Goal: Information Seeking & Learning: Learn about a topic

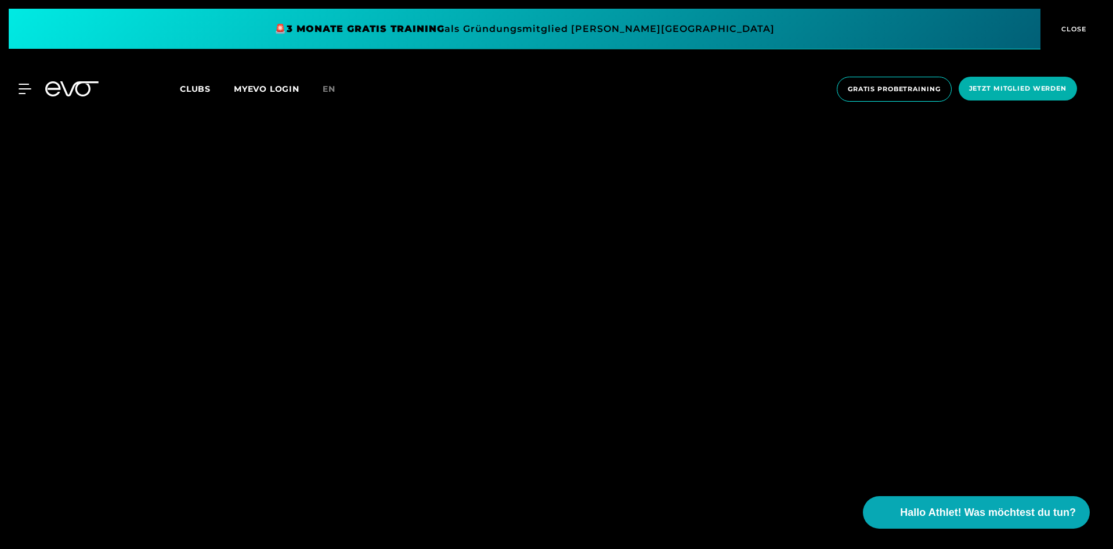
click at [659, 15] on span at bounding box center [525, 29] width 1032 height 41
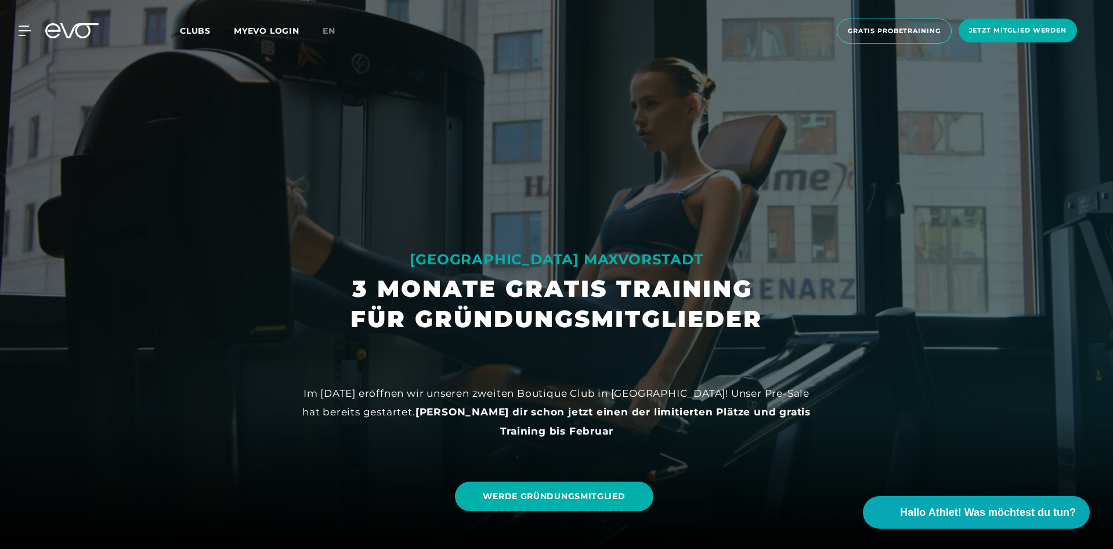
drag, startPoint x: 659, startPoint y: 398, endPoint x: 640, endPoint y: 141, distance: 257.9
click at [203, 27] on span "Clubs" at bounding box center [195, 31] width 31 height 10
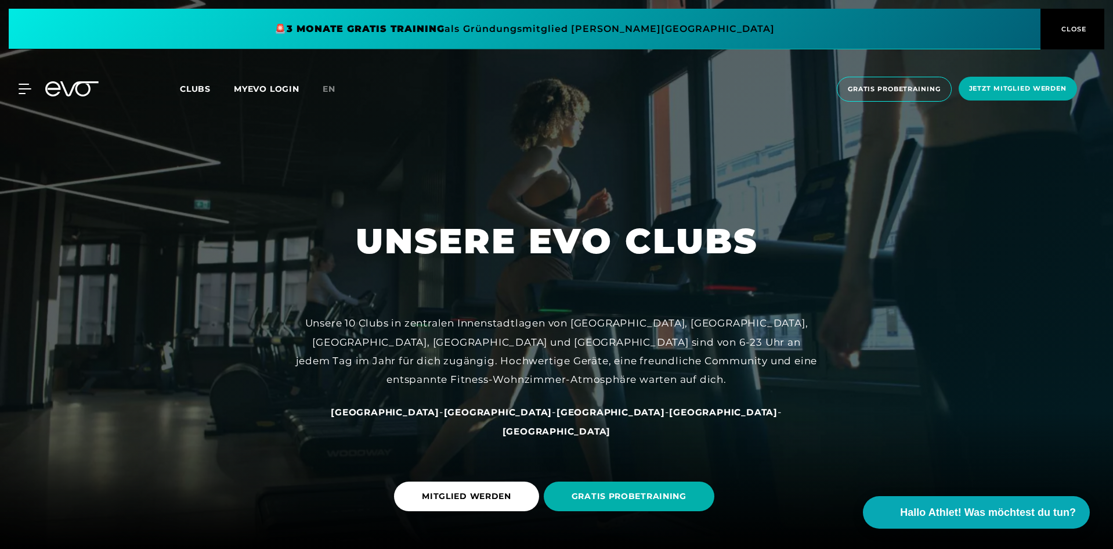
scroll to position [58, 0]
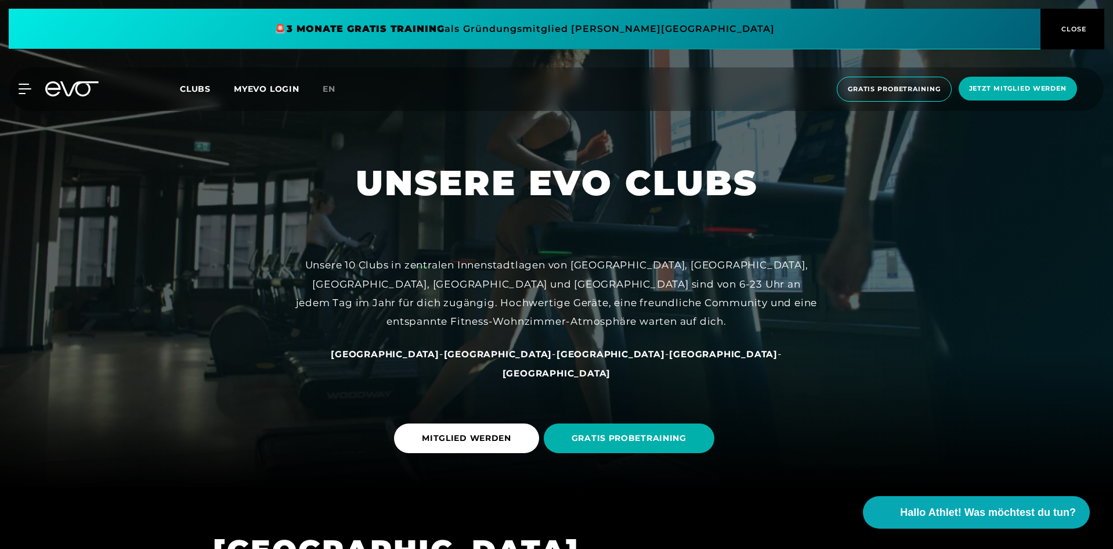
click at [419, 359] on span "[GEOGRAPHIC_DATA]" at bounding box center [385, 353] width 109 height 11
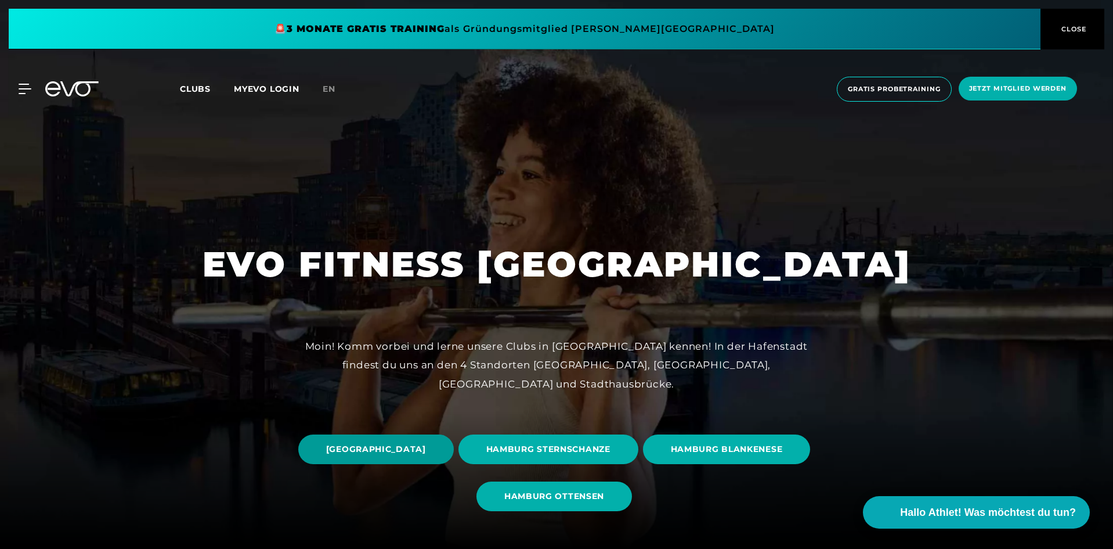
click at [426, 452] on span "[GEOGRAPHIC_DATA]" at bounding box center [376, 449] width 100 height 12
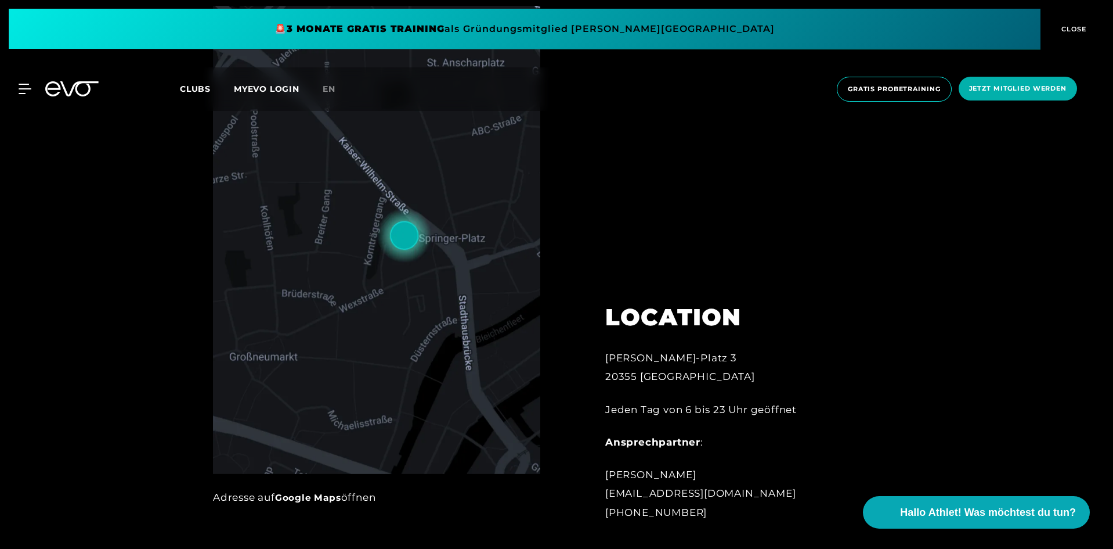
scroll to position [580, 0]
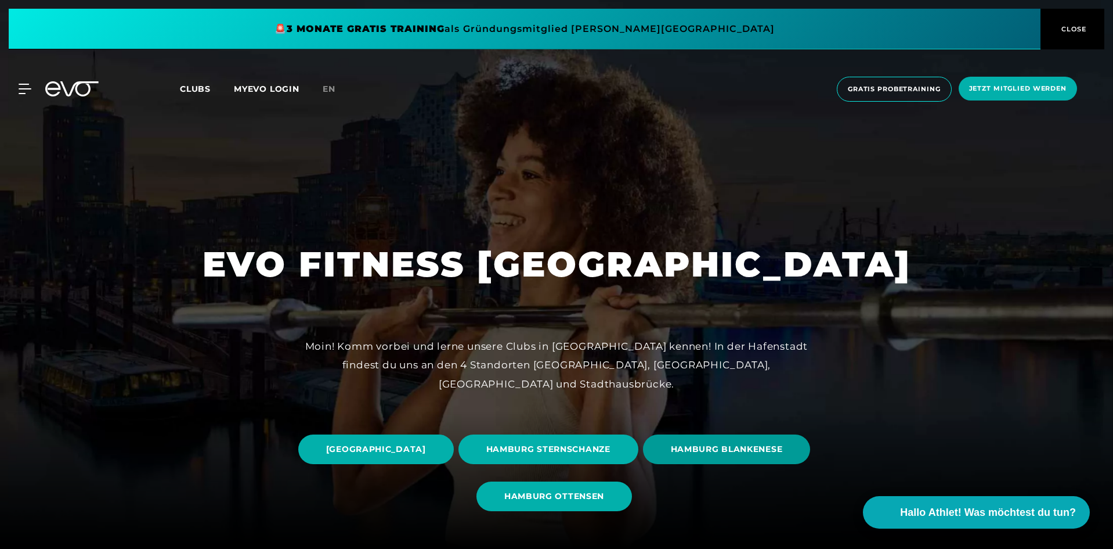
click at [671, 455] on span "HAMBURG BLANKENESE" at bounding box center [727, 449] width 112 height 12
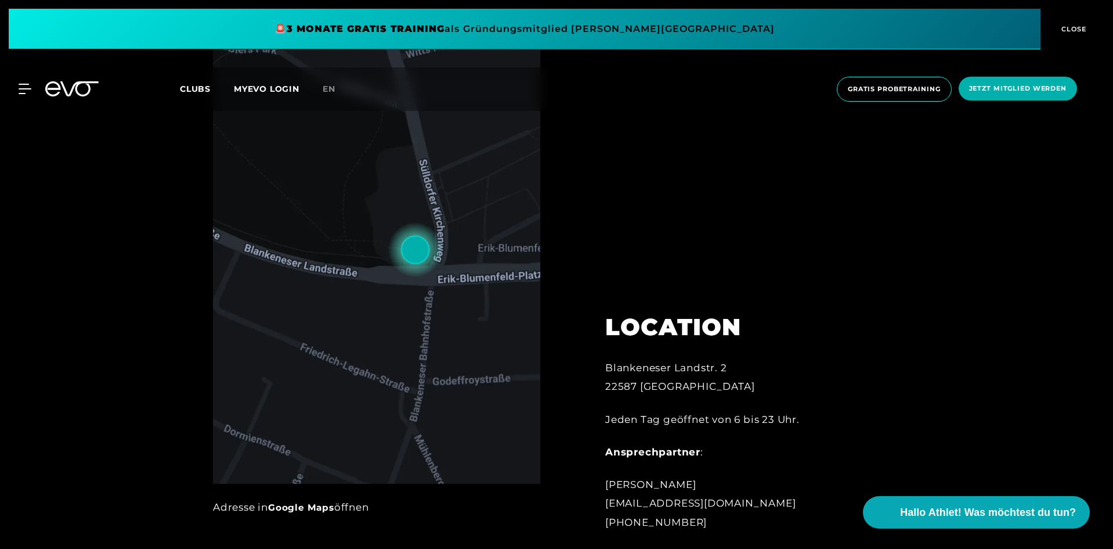
scroll to position [580, 0]
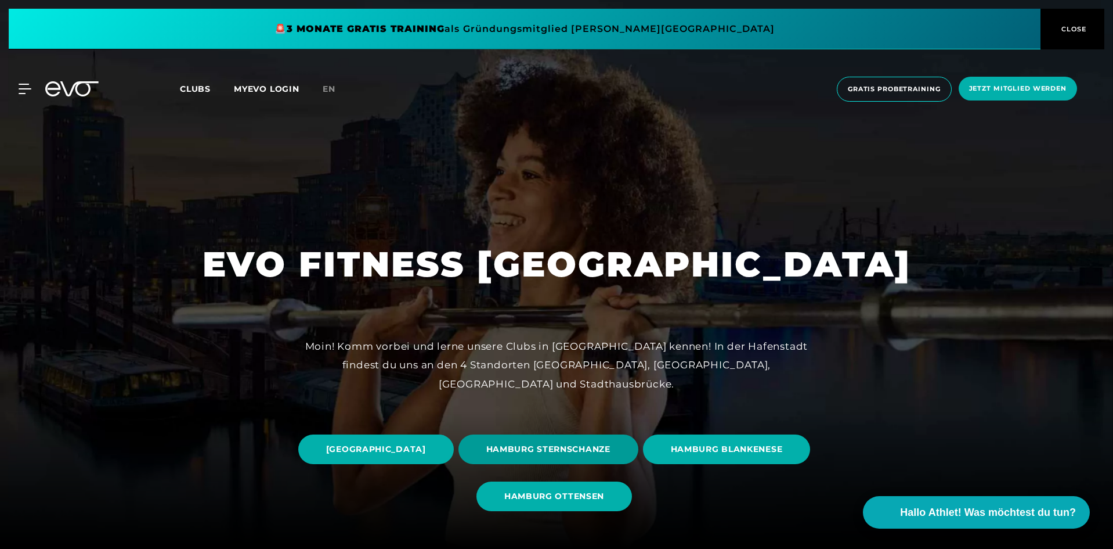
click at [611, 450] on span "HAMBURG STERNSCHANZE" at bounding box center [548, 449] width 124 height 12
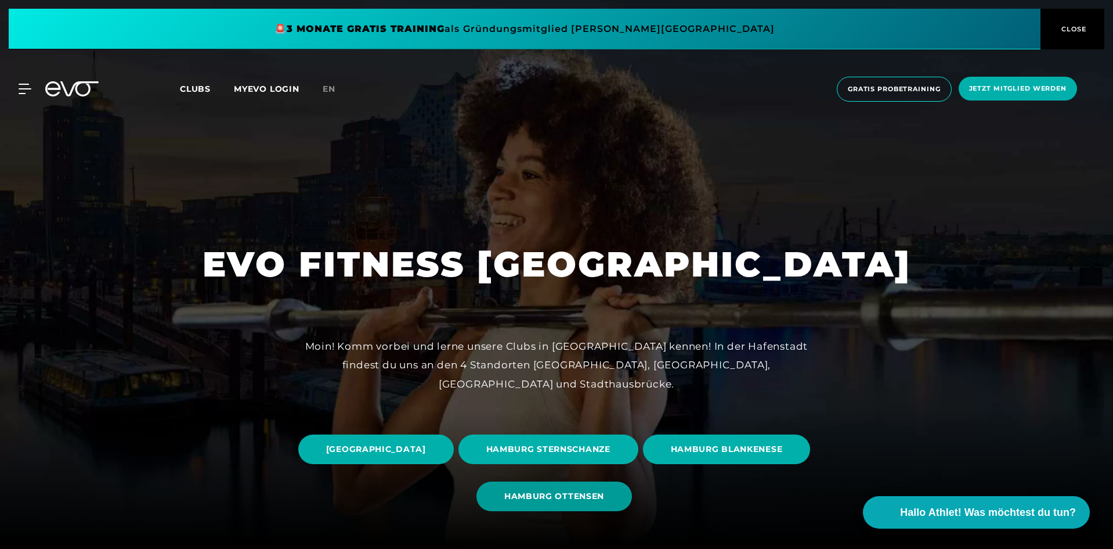
click at [632, 485] on span "HAMBURG OTTENSEN" at bounding box center [555, 496] width 156 height 30
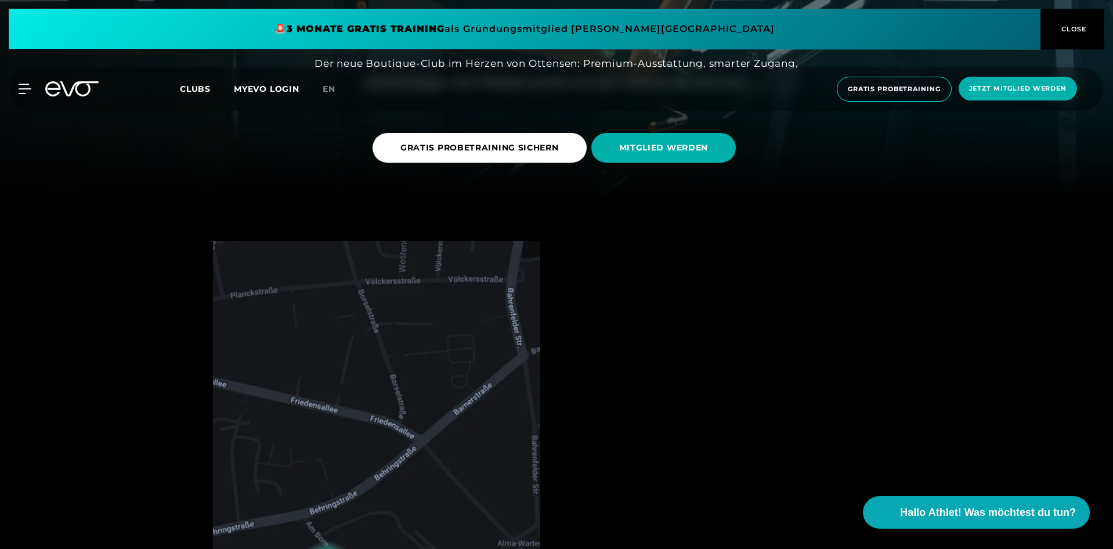
scroll to position [580, 0]
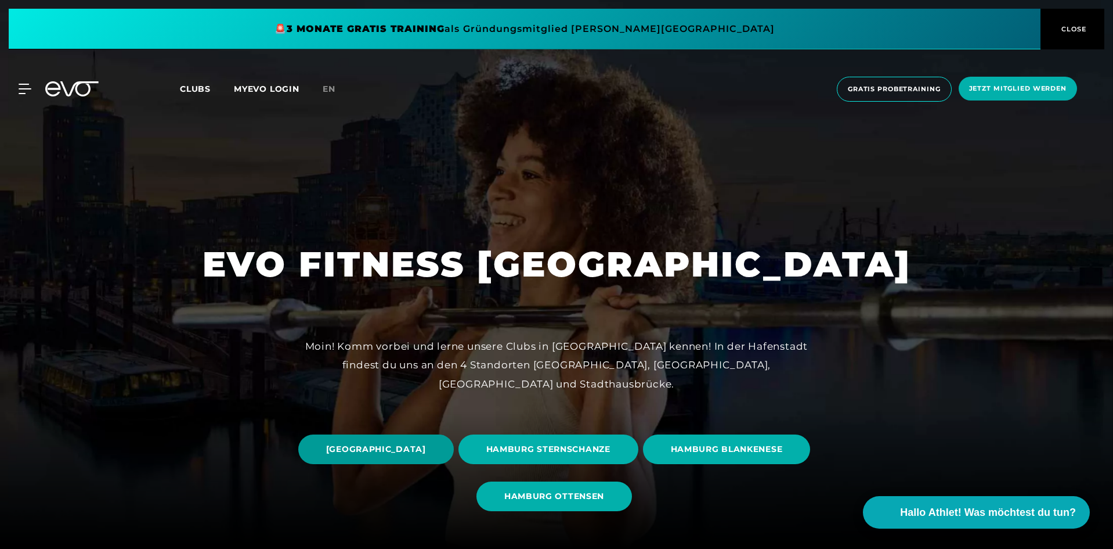
click at [426, 449] on span "[GEOGRAPHIC_DATA]" at bounding box center [376, 449] width 100 height 12
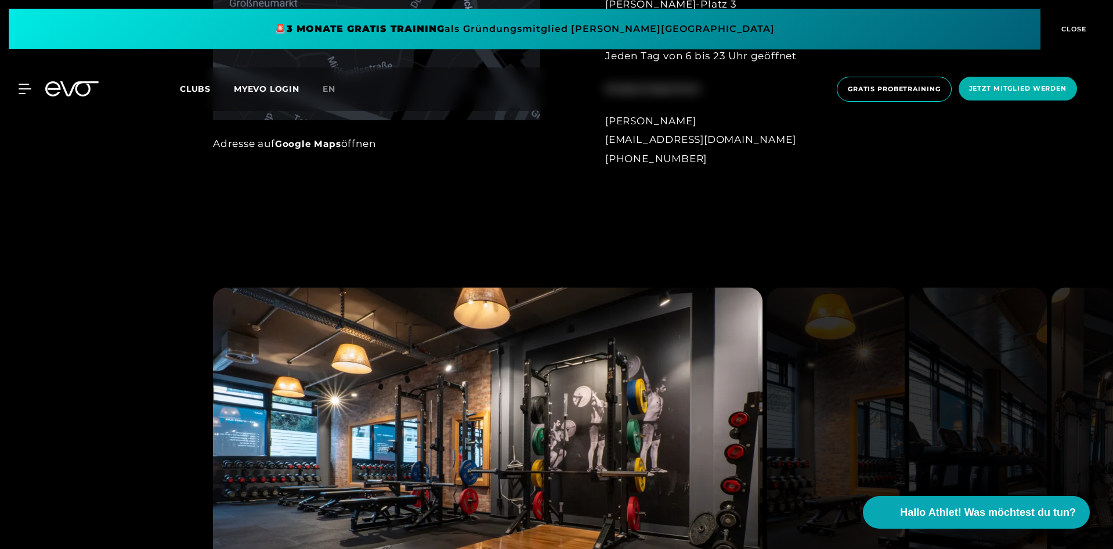
scroll to position [1103, 0]
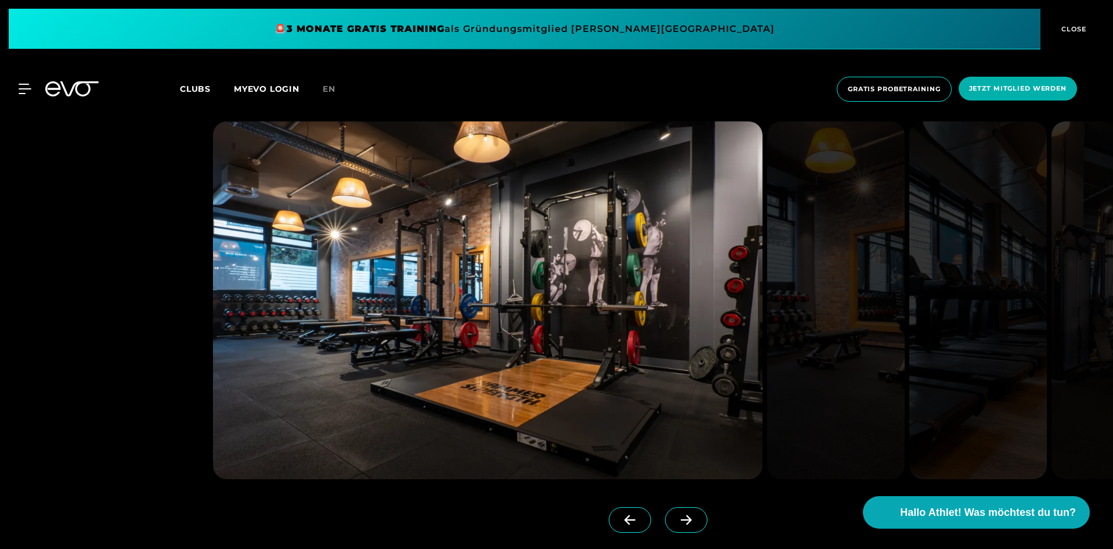
click at [665, 518] on span at bounding box center [686, 520] width 42 height 26
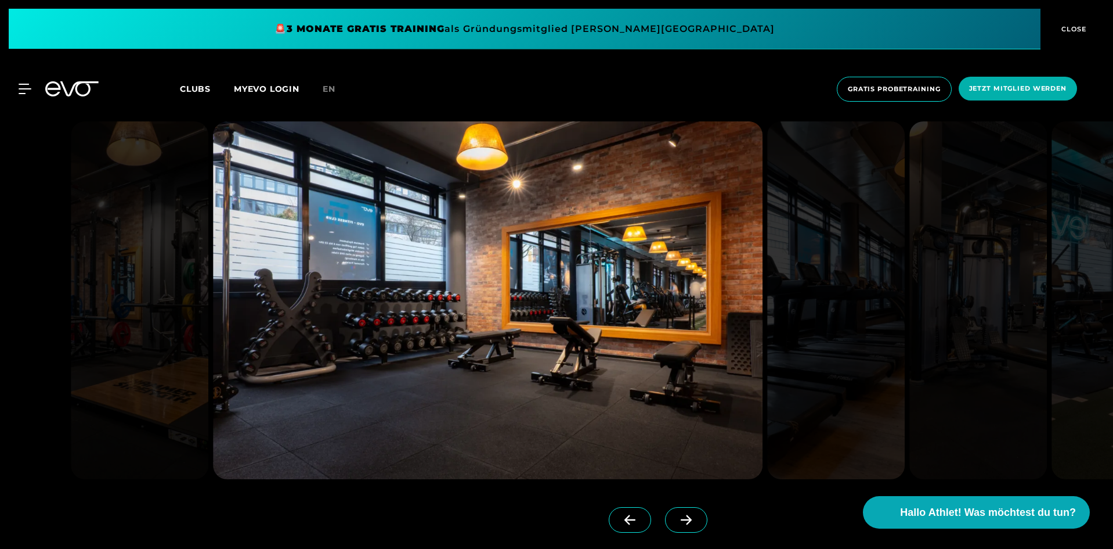
click at [665, 513] on span at bounding box center [686, 520] width 42 height 26
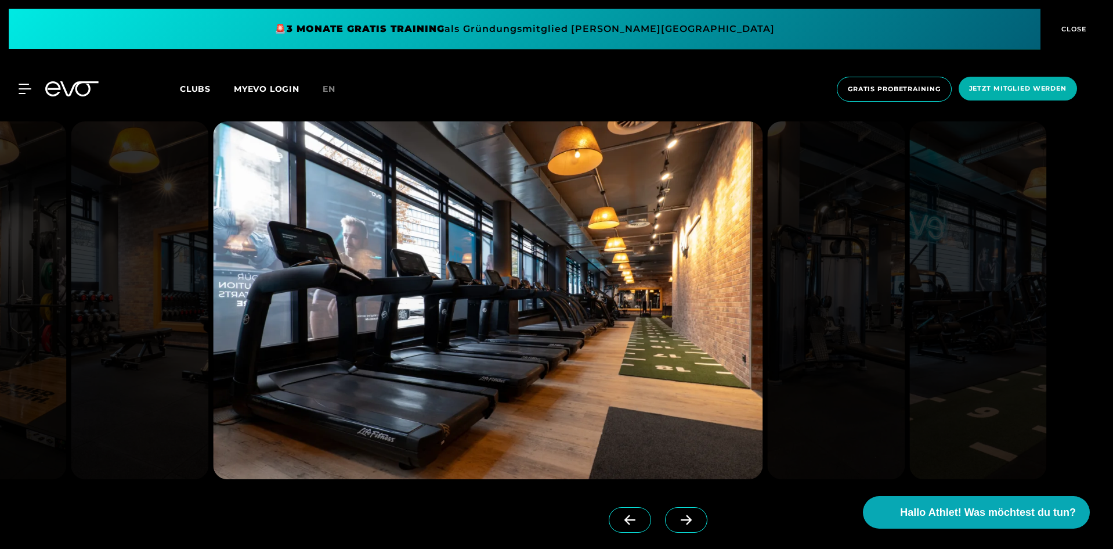
click at [665, 510] on span at bounding box center [686, 520] width 42 height 26
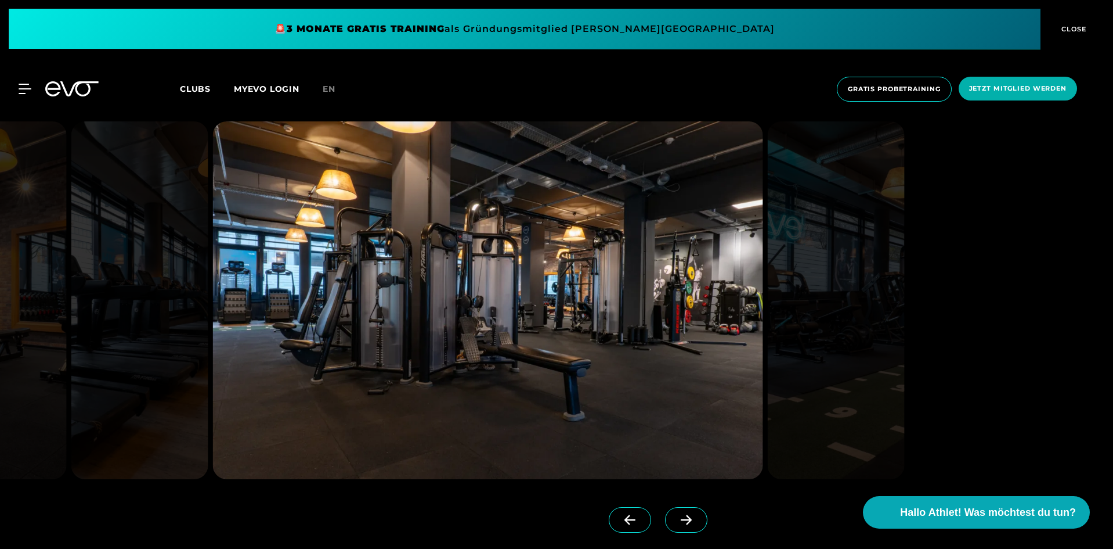
click at [665, 510] on span at bounding box center [686, 520] width 42 height 26
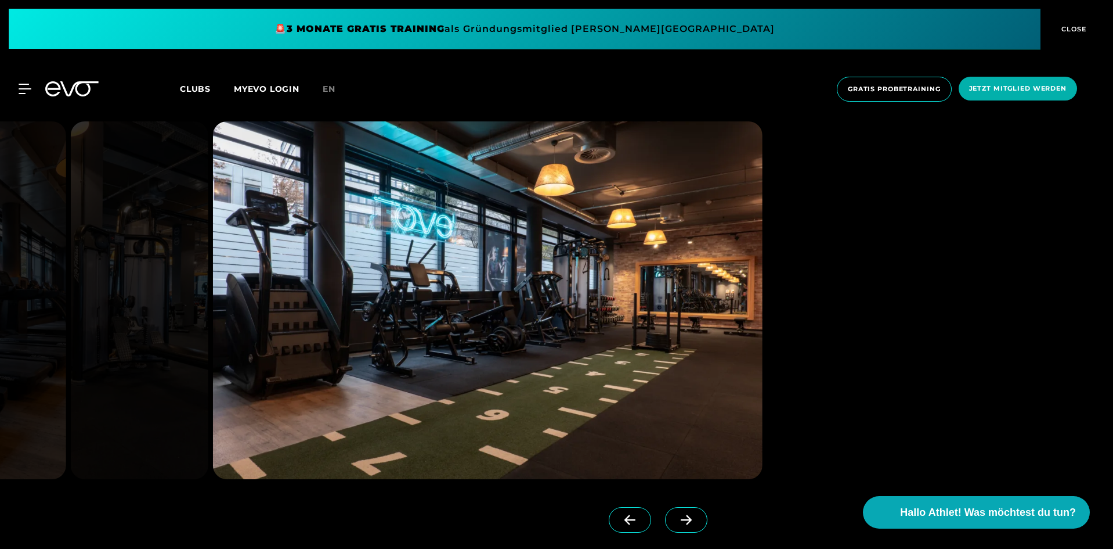
click at [665, 510] on span at bounding box center [686, 520] width 42 height 26
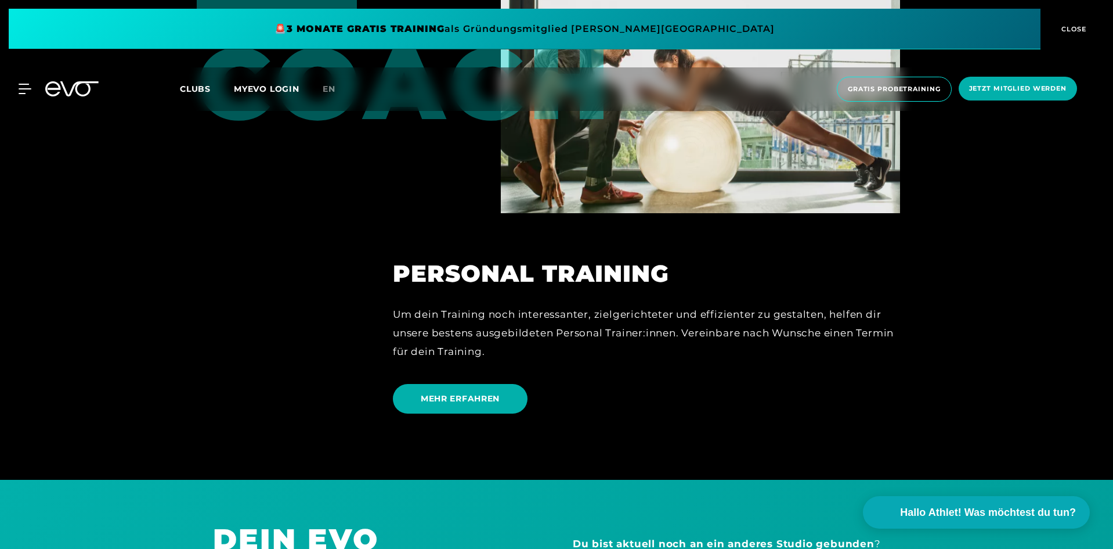
scroll to position [3077, 0]
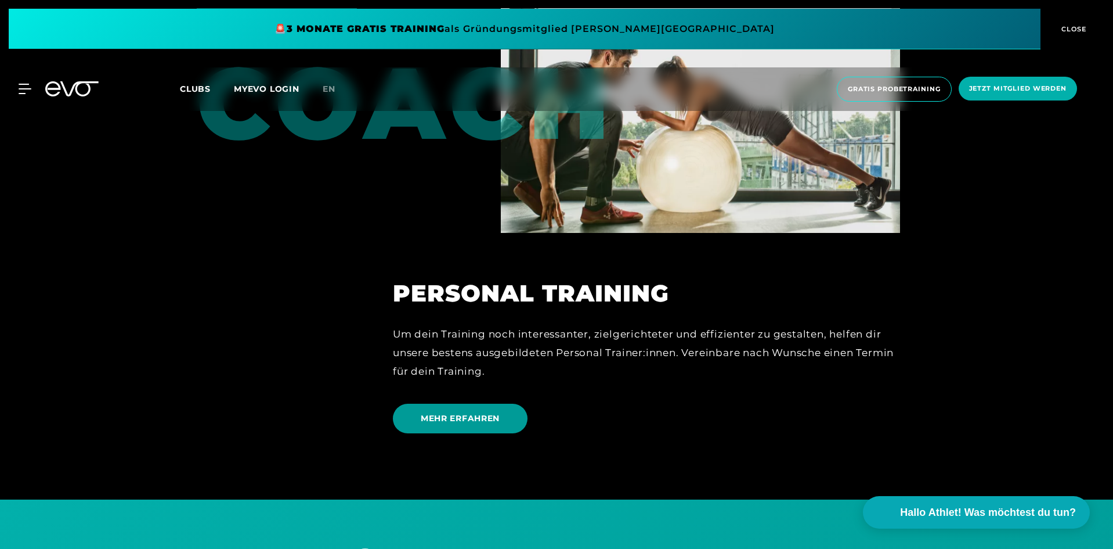
click at [488, 412] on span "MEHR ERFAHREN" at bounding box center [460, 418] width 79 height 12
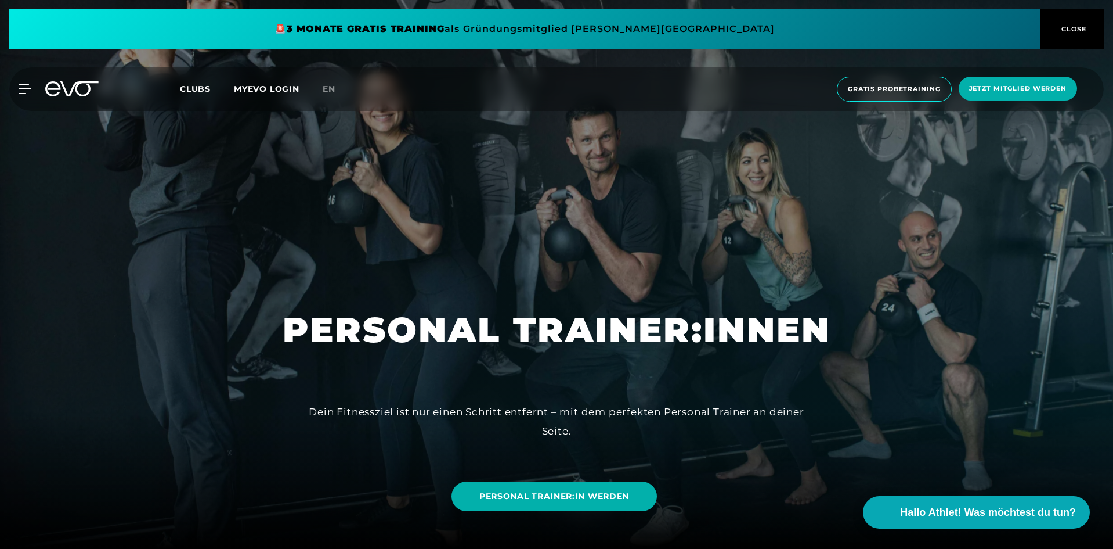
drag, startPoint x: 386, startPoint y: 352, endPoint x: 278, endPoint y: 84, distance: 288.6
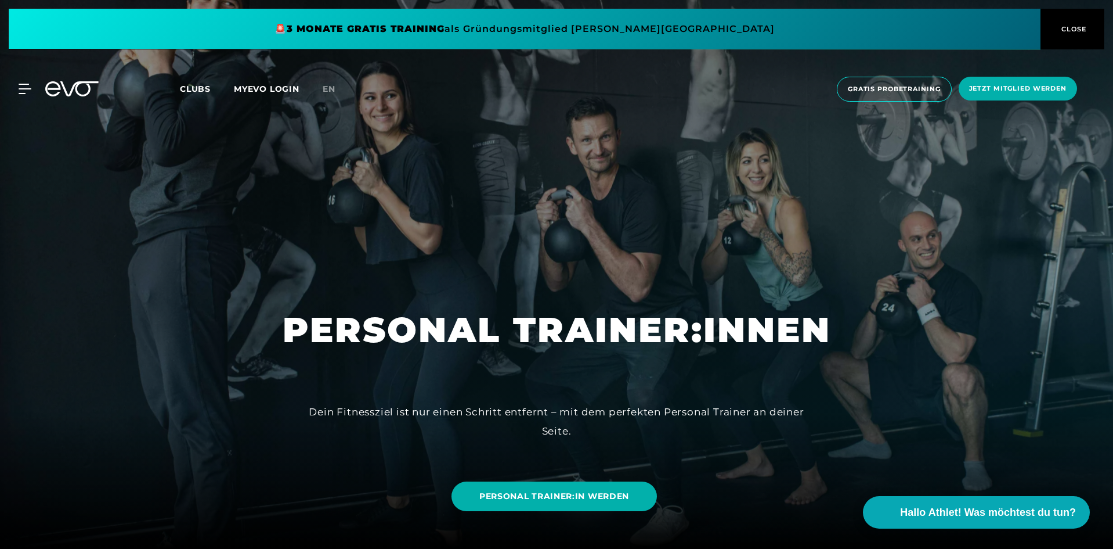
click at [860, 15] on span at bounding box center [525, 29] width 1032 height 41
